Goal: Transaction & Acquisition: Obtain resource

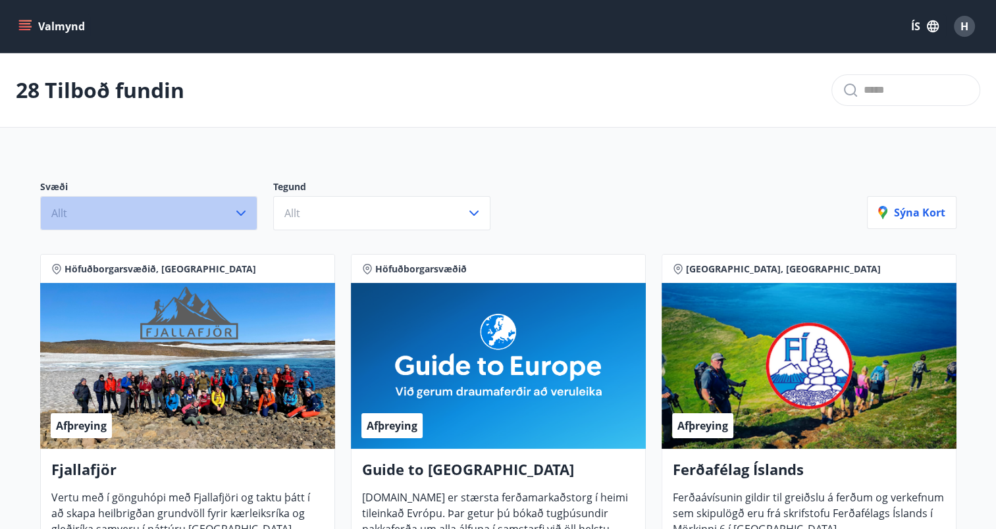
click at [246, 215] on icon "button" at bounding box center [241, 213] width 16 height 16
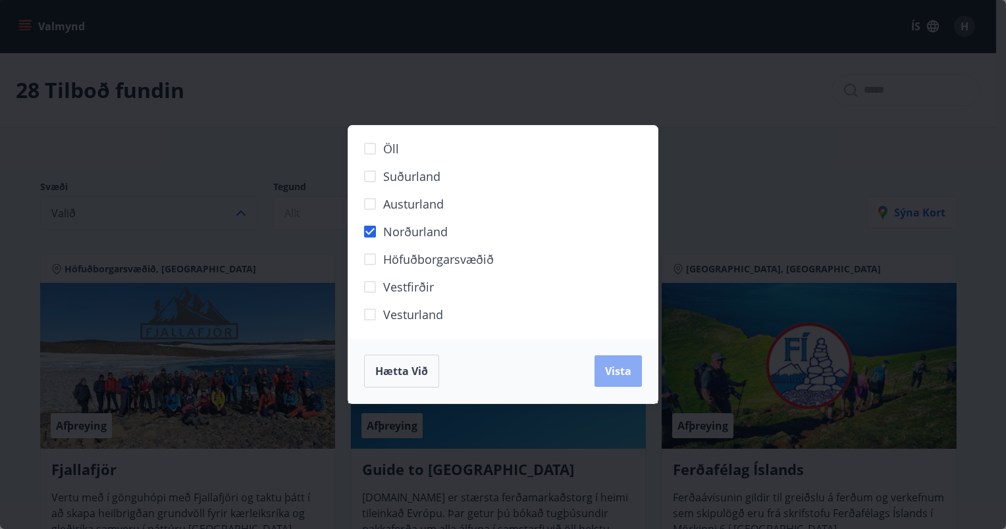
click at [608, 369] on span "Vista" at bounding box center [618, 371] width 26 height 14
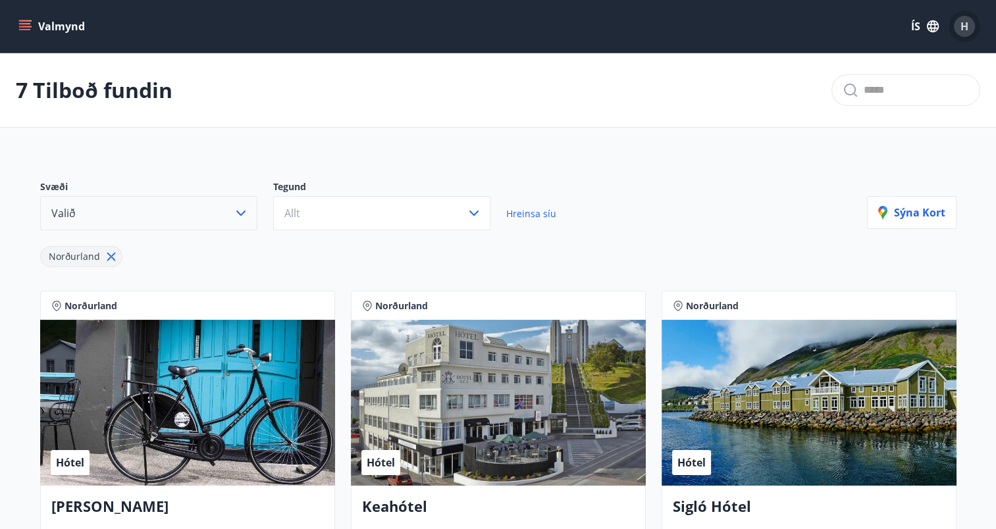
click at [963, 30] on span "H" at bounding box center [965, 26] width 8 height 14
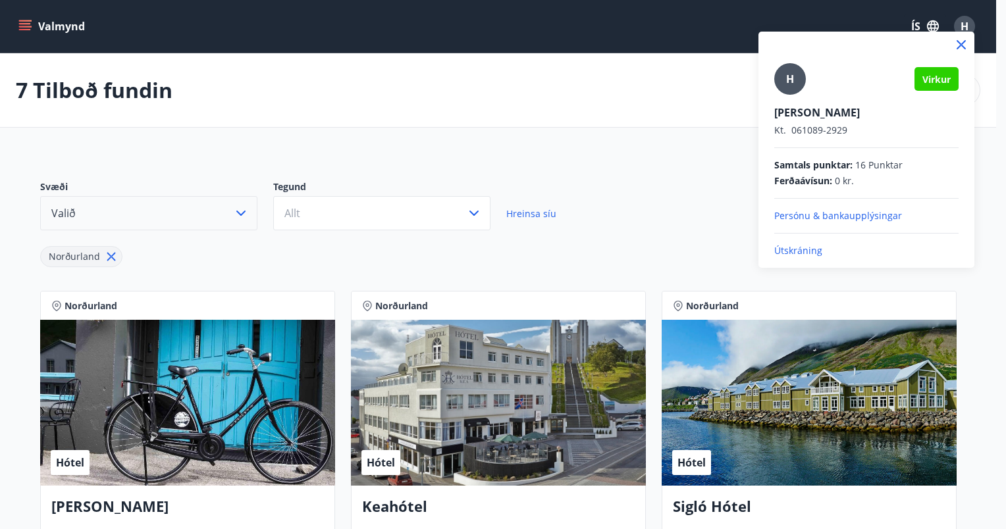
click at [670, 205] on div at bounding box center [503, 264] width 1006 height 529
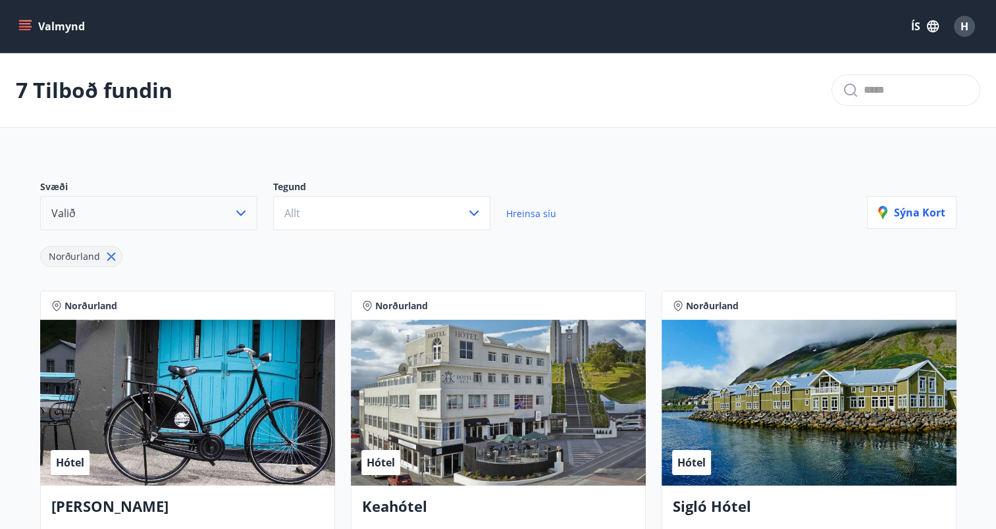
click at [32, 29] on button "Valmynd" at bounding box center [53, 26] width 74 height 24
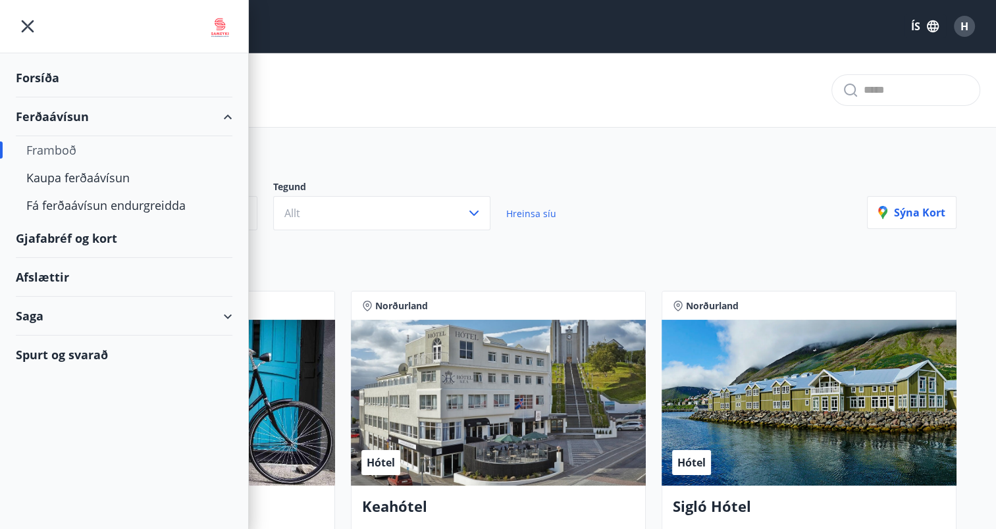
click at [38, 72] on div "Forsíða" at bounding box center [124, 78] width 217 height 39
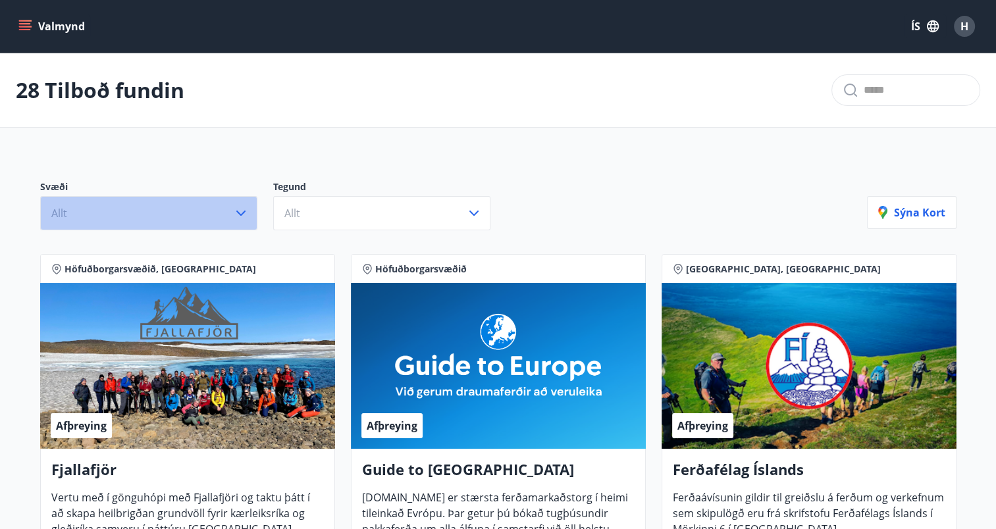
click at [229, 199] on button "Allt" at bounding box center [148, 213] width 217 height 34
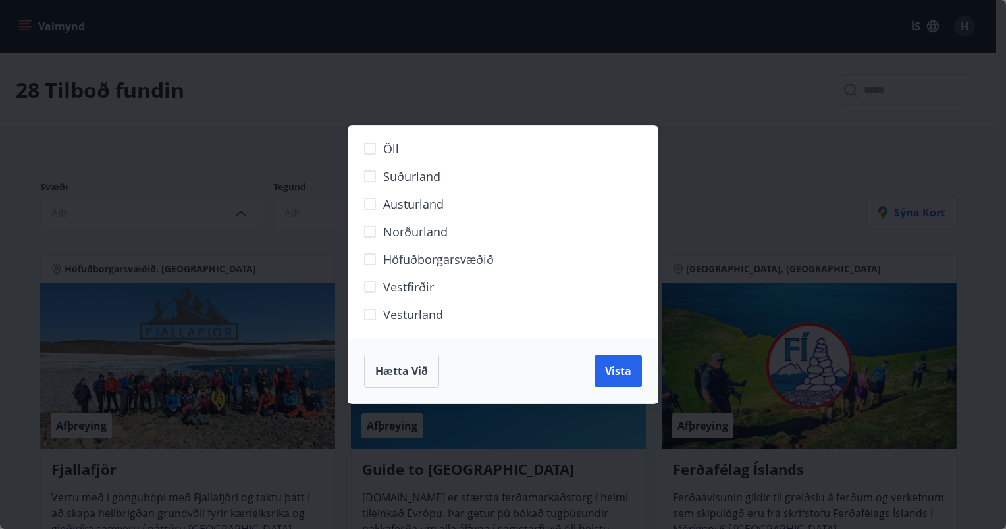
click at [258, 160] on div "Öll Suðurland [GEOGRAPHIC_DATA] Norðurland Höfuðborgarsvæðið [GEOGRAPHIC_DATA] …" at bounding box center [503, 264] width 1006 height 529
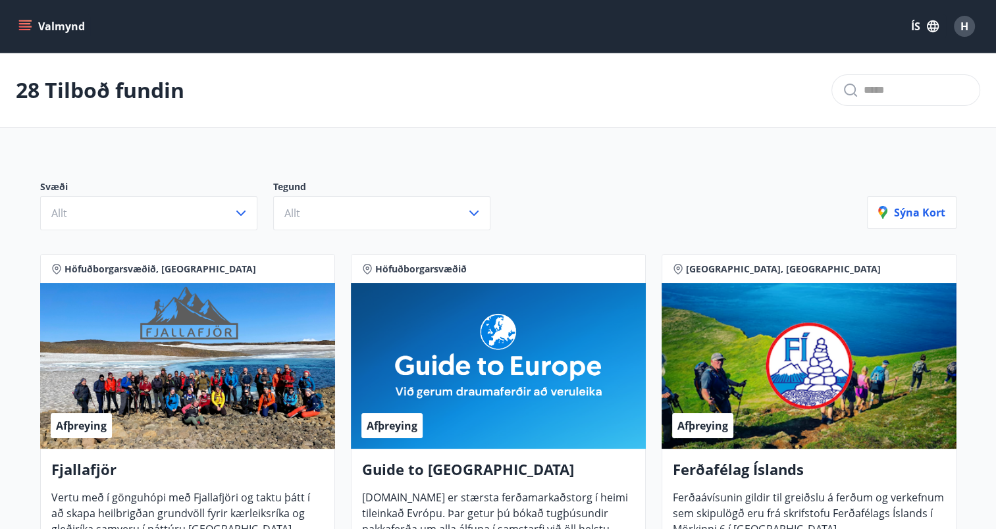
click at [24, 29] on icon "menu" at bounding box center [25, 29] width 12 height 1
click at [354, 69] on div "28 Tilboð fundin" at bounding box center [498, 90] width 996 height 74
click at [961, 32] on span "H" at bounding box center [965, 26] width 8 height 14
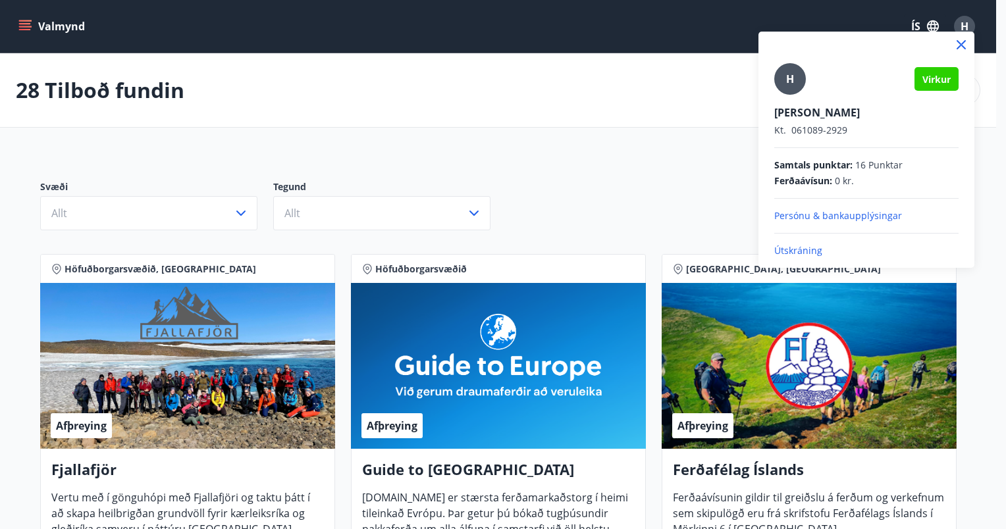
click at [798, 254] on p "Útskráning" at bounding box center [866, 250] width 184 height 13
